Goal: Information Seeking & Learning: Learn about a topic

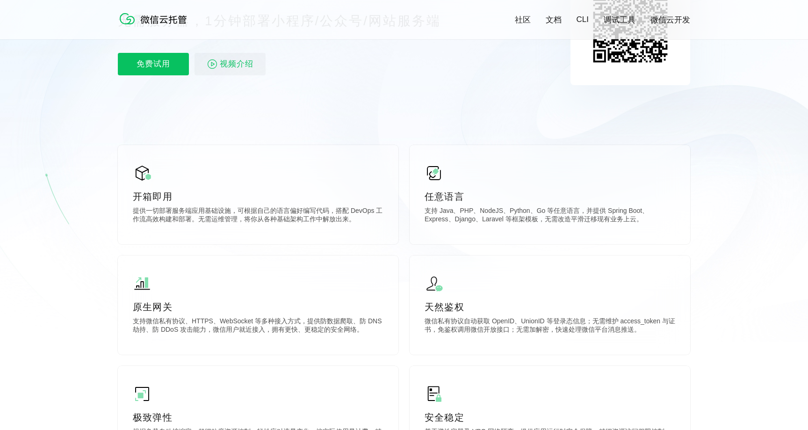
scroll to position [127, 0]
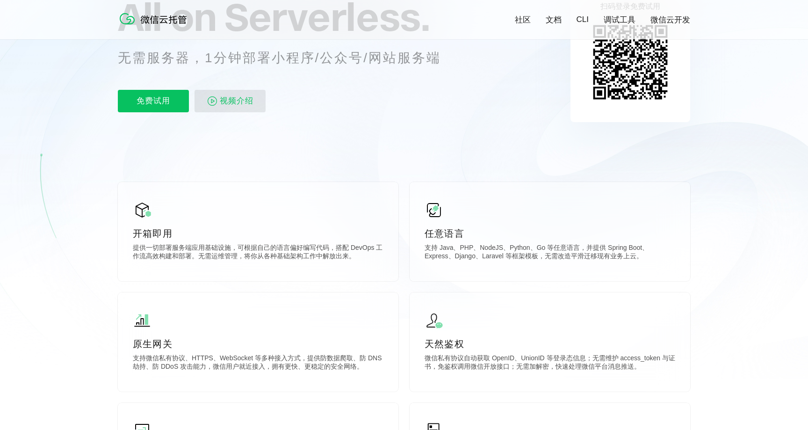
click at [232, 106] on span "视频介绍" at bounding box center [237, 101] width 34 height 22
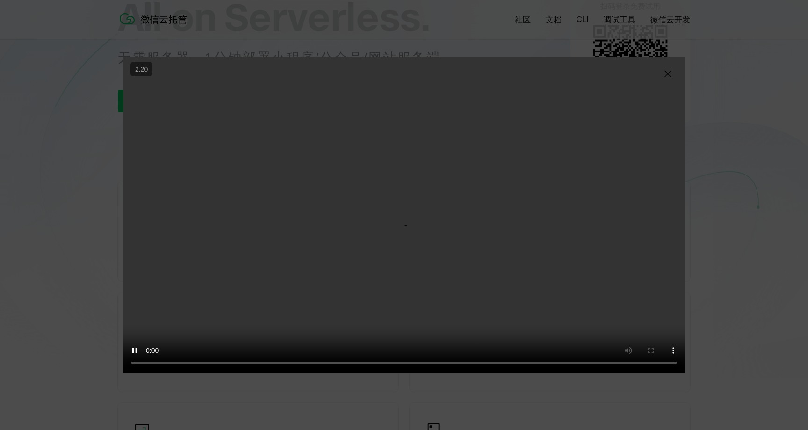
click at [667, 74] on img at bounding box center [667, 73] width 11 height 11
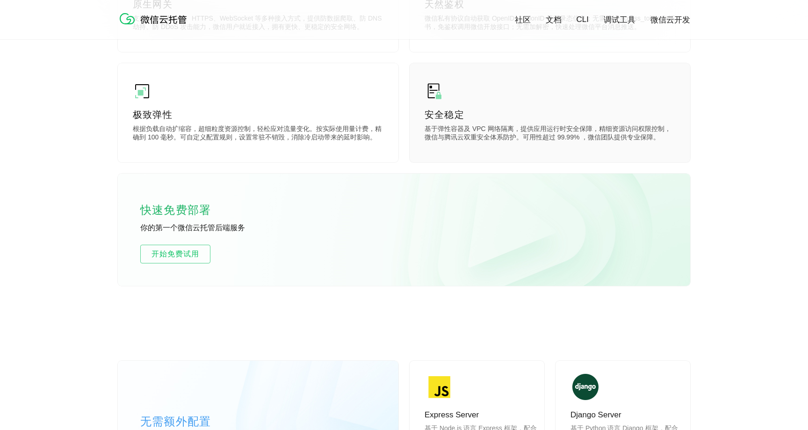
scroll to position [690, 0]
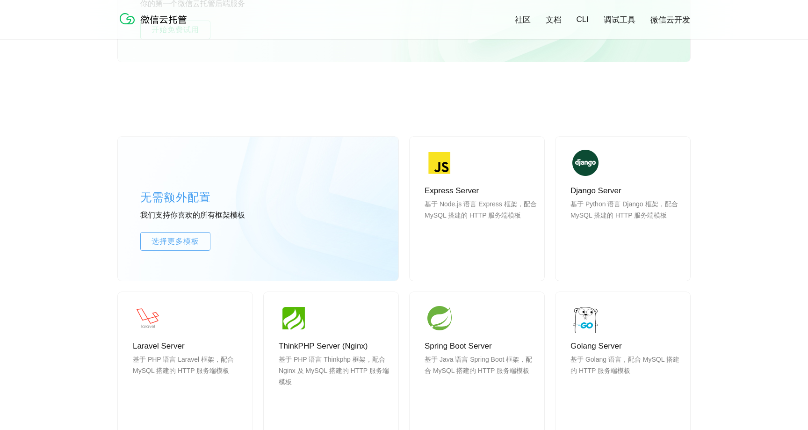
click at [218, 222] on div "无需额外配置 我们支持你喜欢的所有框架模板 选择更多模板" at bounding box center [258, 209] width 280 height 144
click at [187, 233] on link "选择更多模板" at bounding box center [175, 241] width 70 height 19
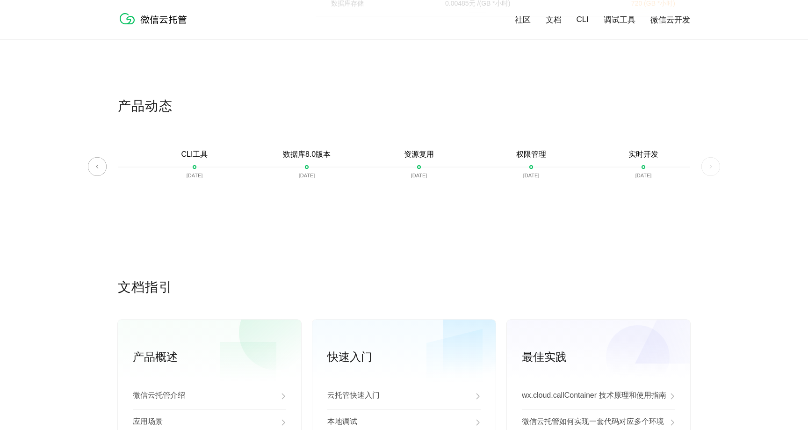
scroll to position [2121, 0]
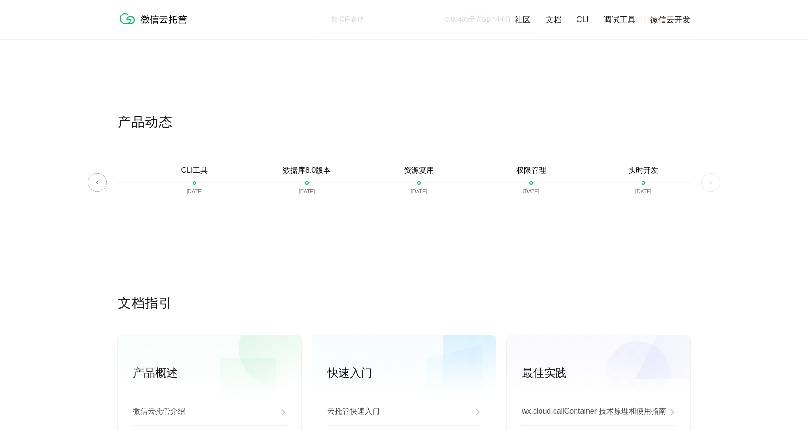
click at [296, 179] on div "数据库8.0版本 [DATE]" at bounding box center [307, 186] width 112 height 43
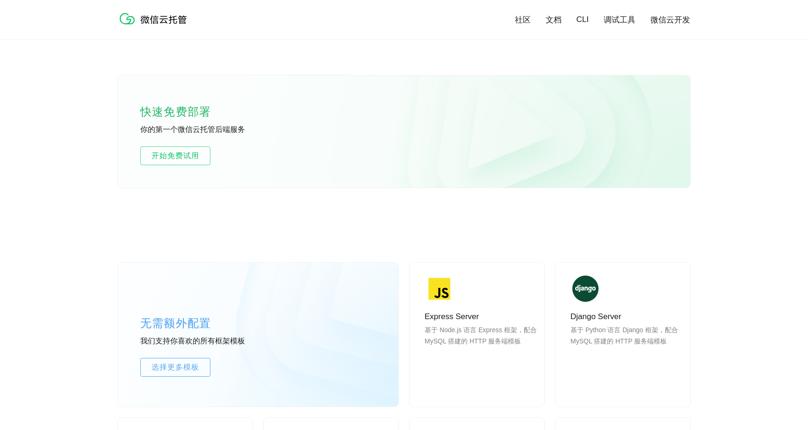
scroll to position [0, 0]
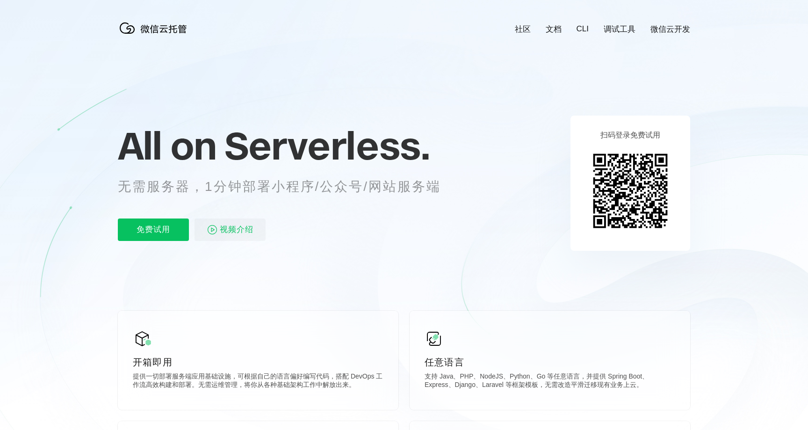
click at [587, 29] on link "CLI" at bounding box center [582, 28] width 12 height 9
click at [555, 29] on link "文档" at bounding box center [554, 29] width 16 height 11
